Goal: Information Seeking & Learning: Learn about a topic

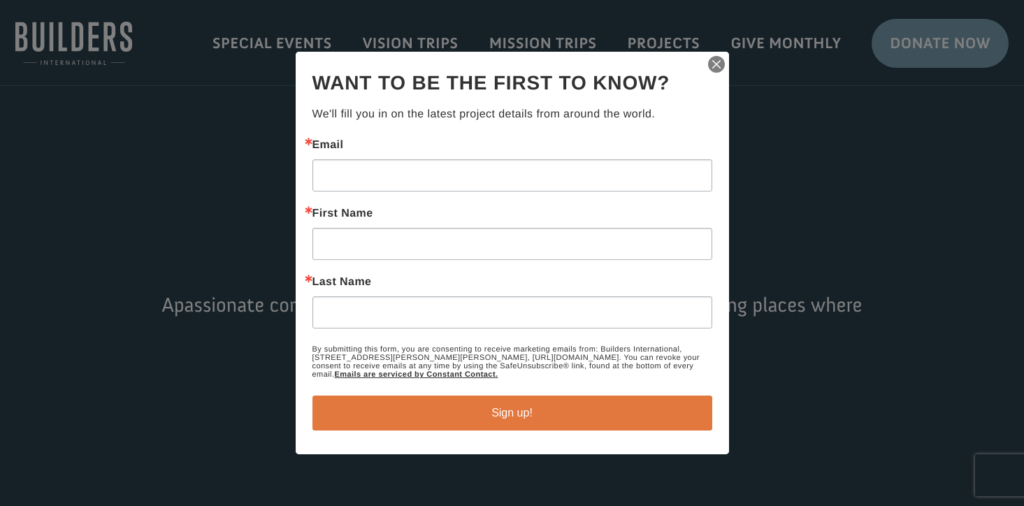
click at [716, 63] on img "button" at bounding box center [717, 65] width 20 height 20
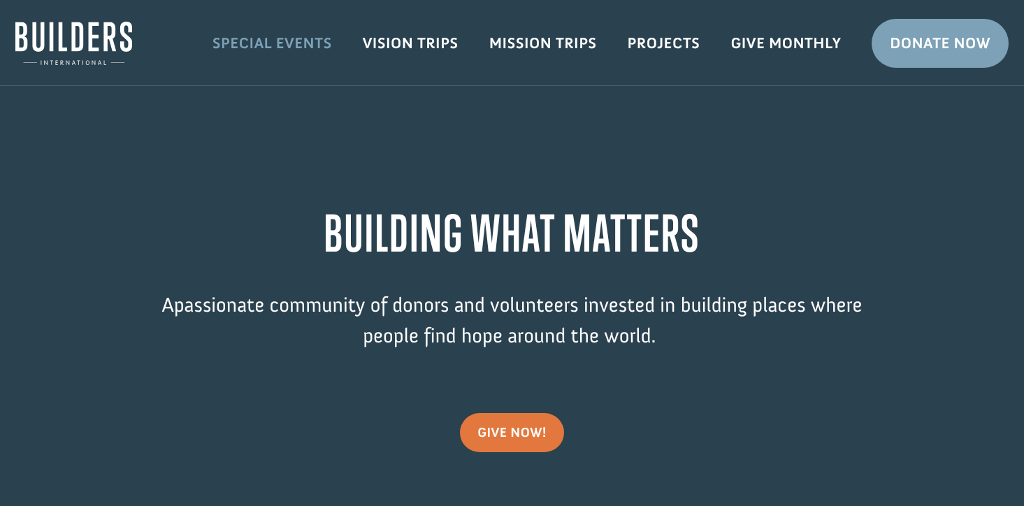
click at [286, 41] on link "Special Events" at bounding box center [272, 43] width 150 height 41
click at [415, 43] on link "Vision Trips" at bounding box center [410, 43] width 127 height 41
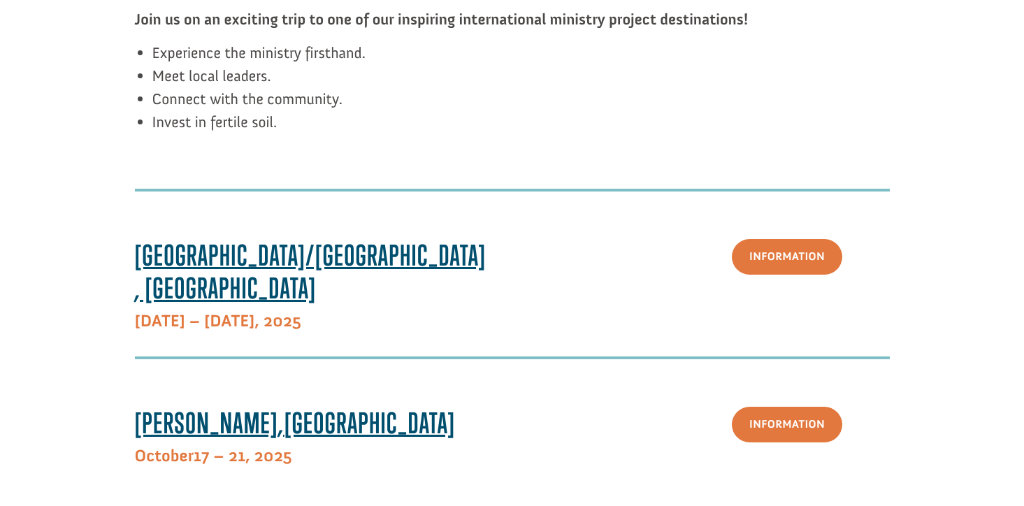
scroll to position [291, 0]
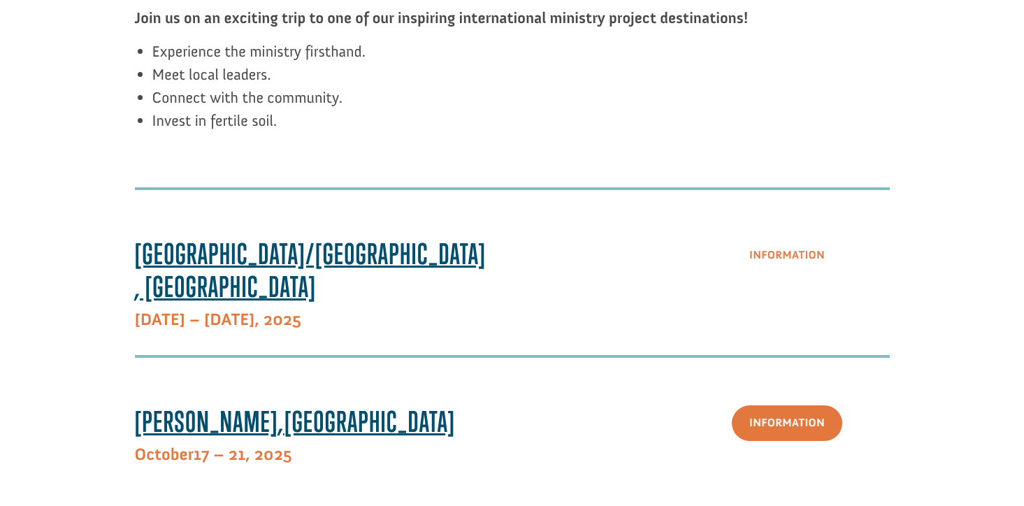
click at [769, 247] on link "Information" at bounding box center [787, 256] width 110 height 36
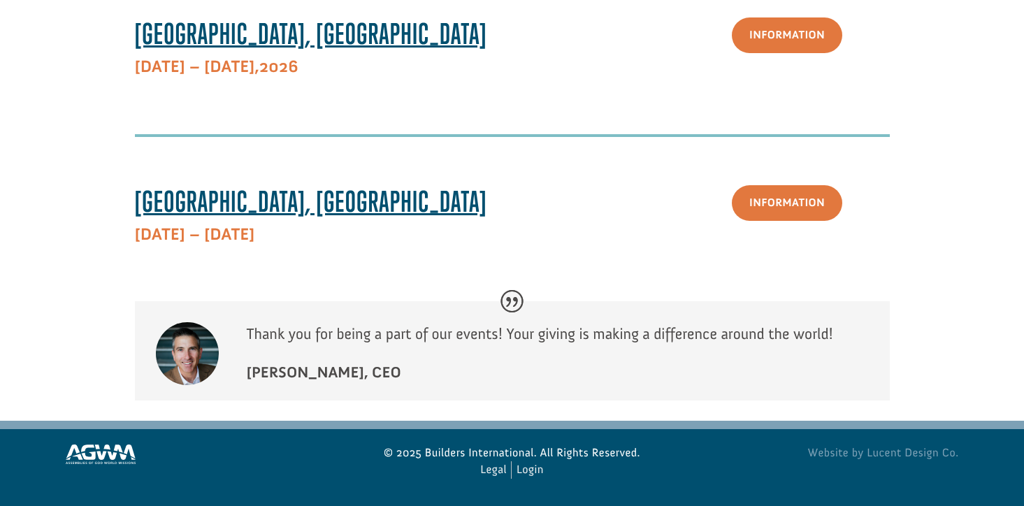
scroll to position [1017, 0]
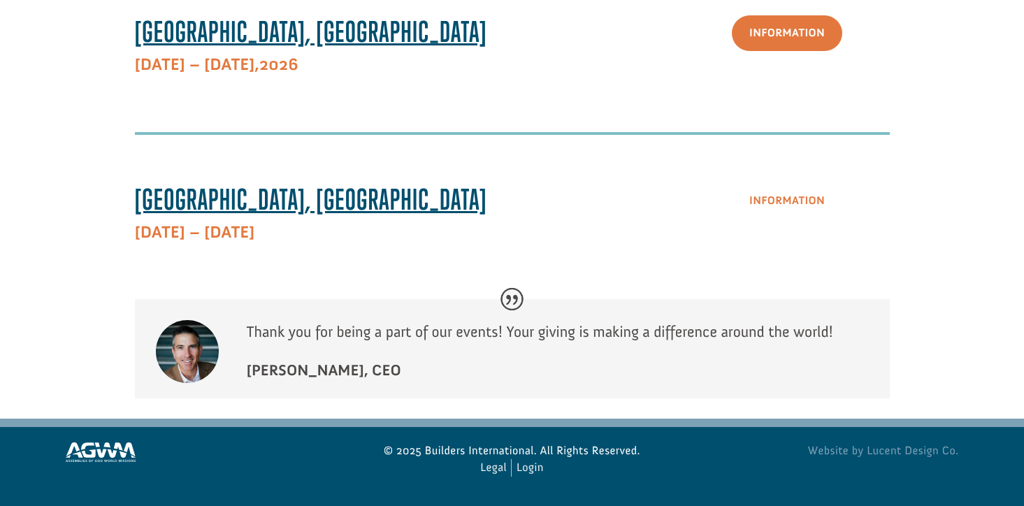
click at [808, 200] on link "Information" at bounding box center [787, 201] width 110 height 36
